Goal: Task Accomplishment & Management: Manage account settings

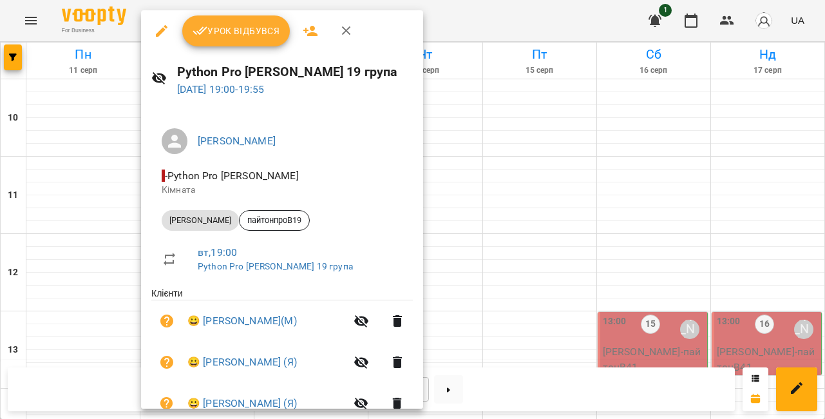
scroll to position [147, 0]
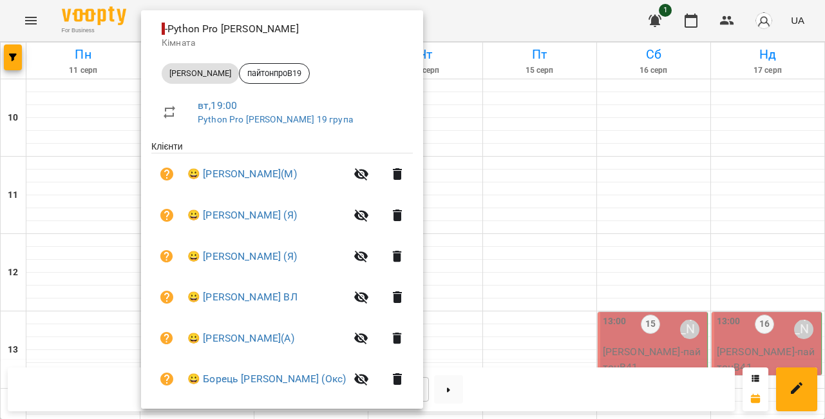
click at [426, 28] on div at bounding box center [412, 209] width 825 height 419
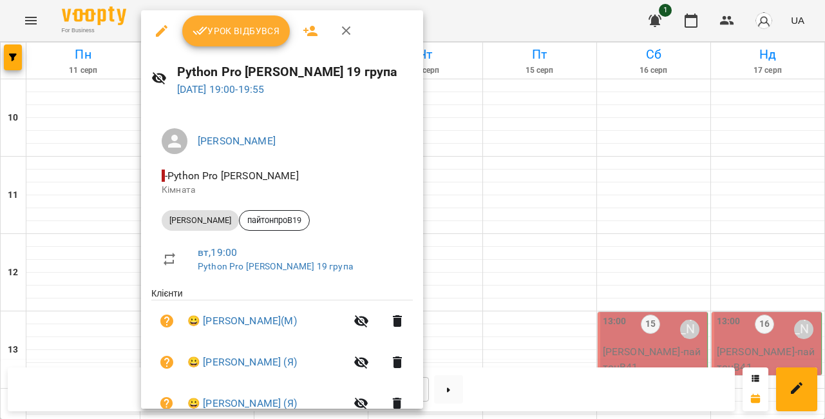
click at [245, 32] on span "Урок відбувся" at bounding box center [237, 30] width 88 height 15
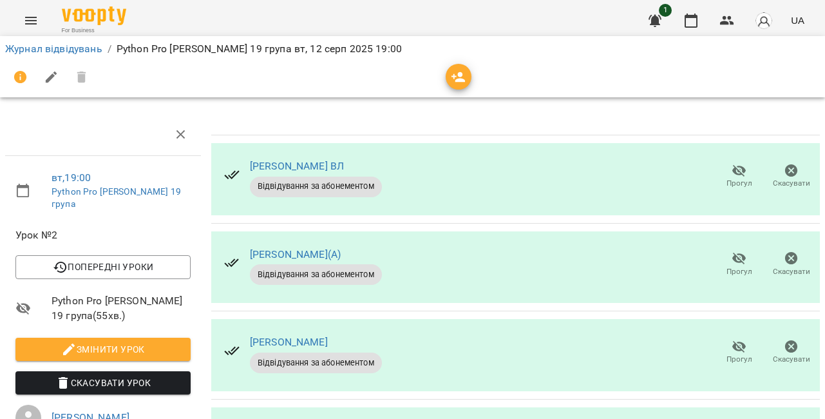
click at [736, 177] on icon "button" at bounding box center [739, 170] width 15 height 15
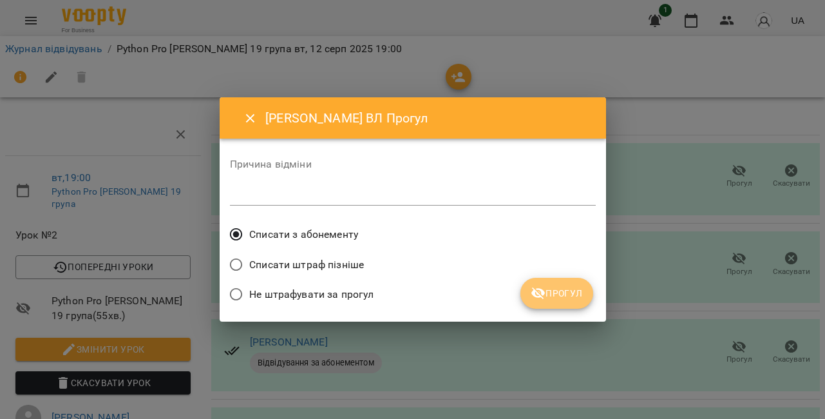
click at [575, 293] on span "Прогул" at bounding box center [557, 292] width 52 height 15
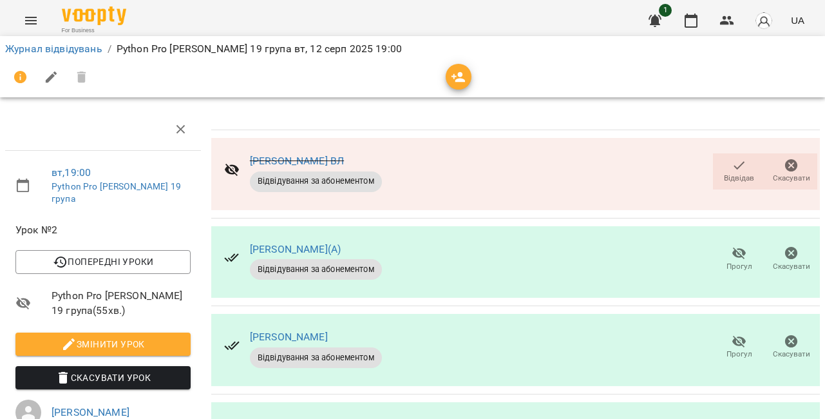
scroll to position [147, 0]
click at [740, 334] on icon "button" at bounding box center [739, 341] width 15 height 15
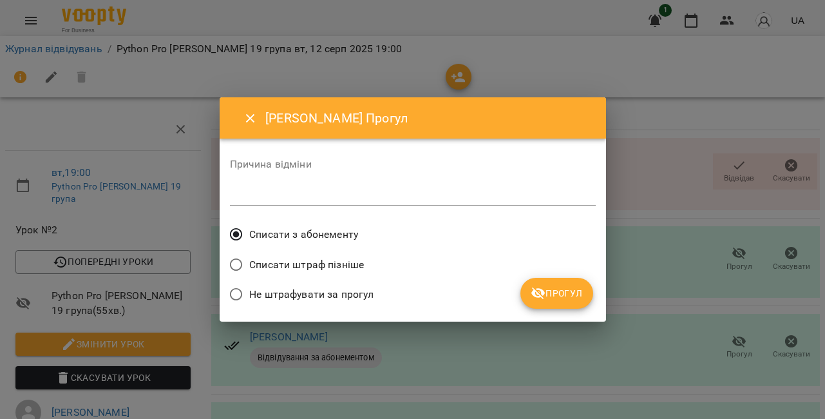
click at [557, 292] on span "Прогул" at bounding box center [557, 292] width 52 height 15
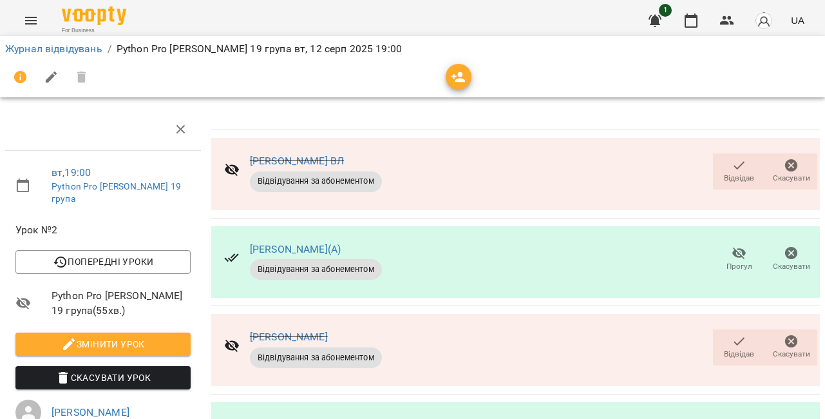
scroll to position [0, 0]
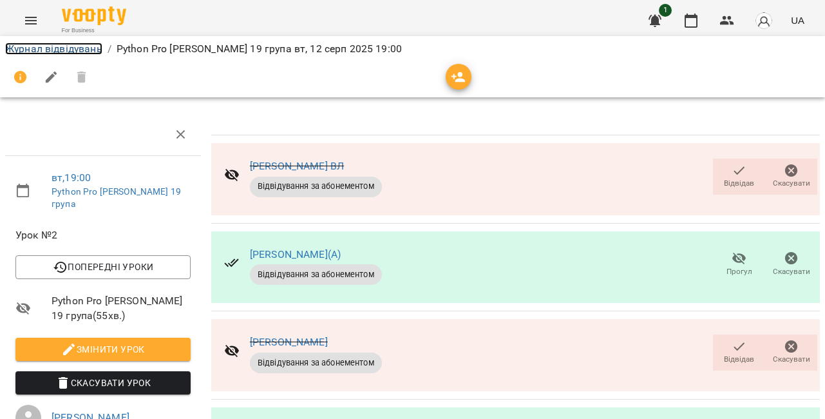
click at [61, 51] on link "Журнал відвідувань" at bounding box center [53, 49] width 97 height 12
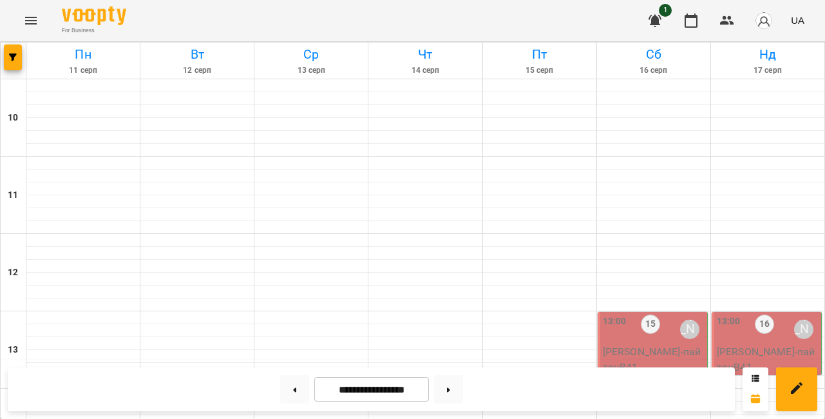
scroll to position [588, 0]
